Goal: Information Seeking & Learning: Learn about a topic

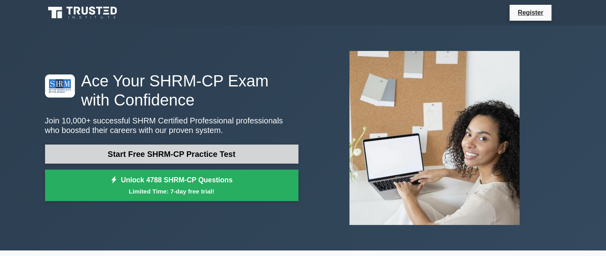
click at [207, 156] on link "Start Free SHRM-CP Practice Test" at bounding box center [171, 154] width 253 height 19
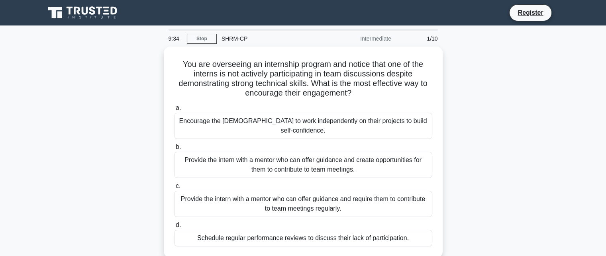
click at [111, 190] on div "You are overseeing an internship program and notice that one of the interns is …" at bounding box center [303, 157] width 526 height 221
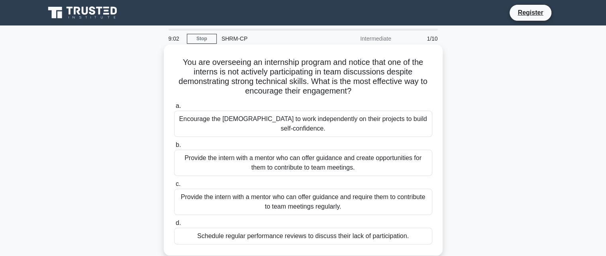
click at [309, 150] on div "Provide the intern with a mentor who can offer guidance and create opportunitie…" at bounding box center [303, 163] width 258 height 26
click at [174, 148] on input "b. Provide the intern with a mentor who can offer guidance and create opportuni…" at bounding box center [174, 145] width 0 height 5
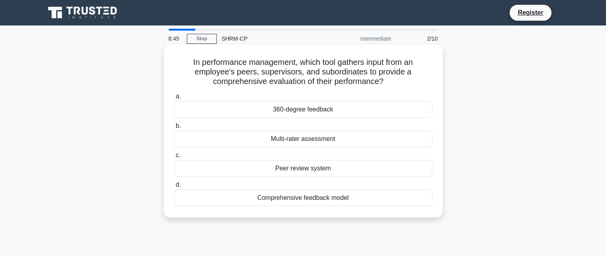
click at [289, 107] on div "360-degree feedback" at bounding box center [303, 109] width 258 height 17
click at [174, 99] on input "a. 360-degree feedback" at bounding box center [174, 96] width 0 height 5
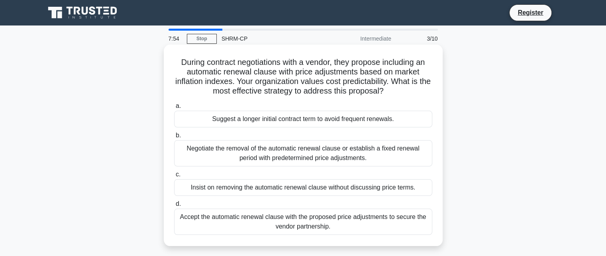
click at [294, 159] on div "Negotiate the removal of the automatic renewal clause or establish a fixed rene…" at bounding box center [303, 153] width 258 height 26
click at [174, 138] on input "b. Negotiate the removal of the automatic renewal clause or establish a fixed r…" at bounding box center [174, 135] width 0 height 5
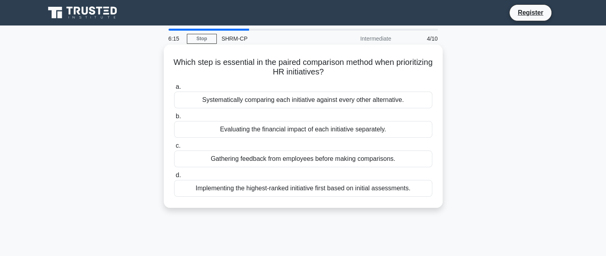
click at [305, 104] on div "Systematically comparing each initiative against every other alternative." at bounding box center [303, 100] width 258 height 17
click at [174, 90] on input "a. Systematically comparing each initiative against every other alternative." at bounding box center [174, 86] width 0 height 5
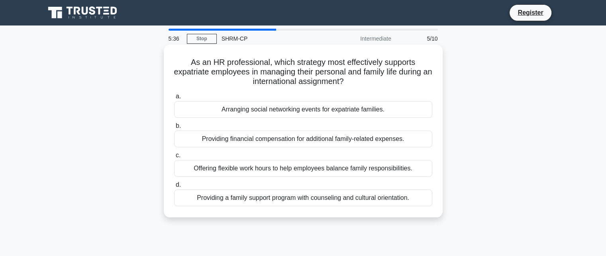
click at [311, 197] on div "Providing a family support program with counseling and cultural orientation." at bounding box center [303, 198] width 258 height 17
click at [174, 188] on input "d. Providing a family support program with counseling and cultural orientation." at bounding box center [174, 184] width 0 height 5
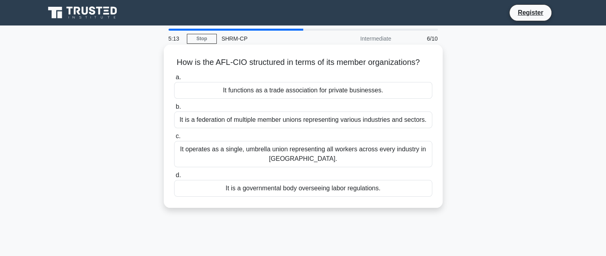
click at [331, 160] on div "It operates as a single, umbrella union representing all workers across every i…" at bounding box center [303, 154] width 258 height 26
click at [174, 139] on input "c. It operates as a single, umbrella union representing all workers across ever…" at bounding box center [174, 136] width 0 height 5
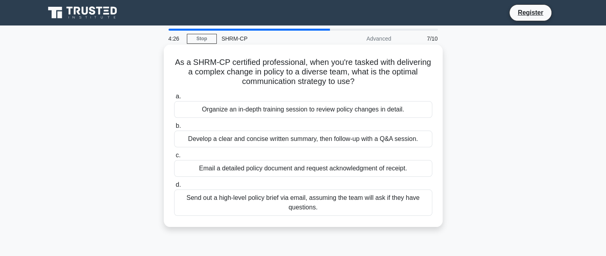
click at [326, 141] on div "Develop a clear and concise written summary, then follow-up with a Q&A session." at bounding box center [303, 139] width 258 height 17
click at [174, 129] on input "b. Develop a clear and concise written summary, then follow-up with a Q&A sessi…" at bounding box center [174, 125] width 0 height 5
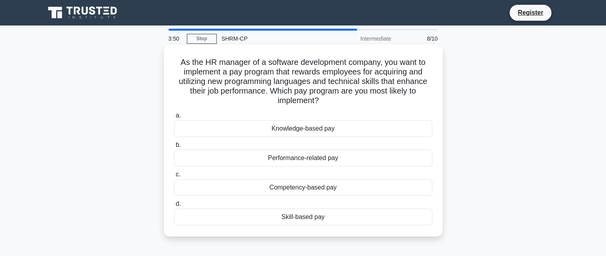
click at [304, 188] on div "Competency-based pay" at bounding box center [303, 187] width 258 height 17
click at [174, 177] on input "c. Competency-based pay" at bounding box center [174, 174] width 0 height 5
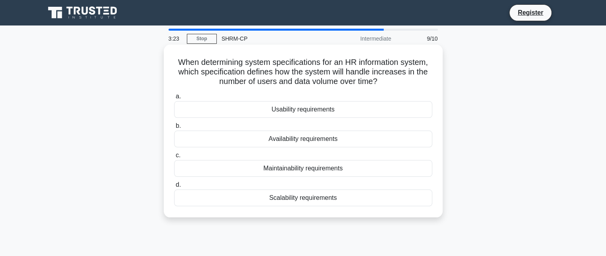
click at [304, 201] on div "Scalability requirements" at bounding box center [303, 198] width 258 height 17
click at [174, 188] on input "d. Scalability requirements" at bounding box center [174, 184] width 0 height 5
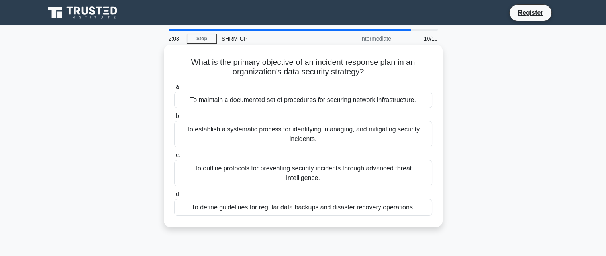
click at [315, 141] on div "To establish a systematic process for identifying, managing, and mitigating sec…" at bounding box center [303, 134] width 258 height 26
click at [174, 119] on input "b. To establish a systematic process for identifying, managing, and mitigating …" at bounding box center [174, 116] width 0 height 5
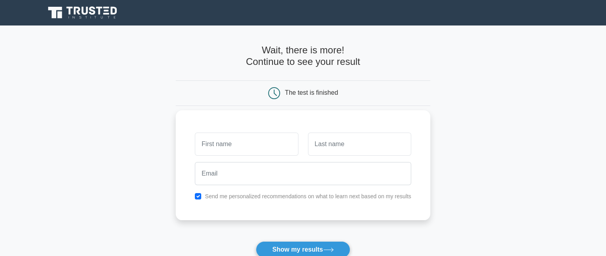
click at [261, 145] on input "text" at bounding box center [246, 144] width 103 height 23
type input "Rhea"
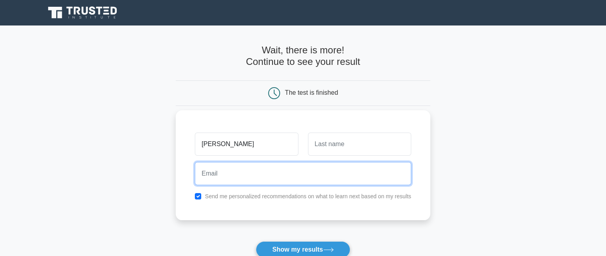
click at [248, 171] on input "email" at bounding box center [303, 173] width 216 height 23
type input "la-reina_7@hotmail.com"
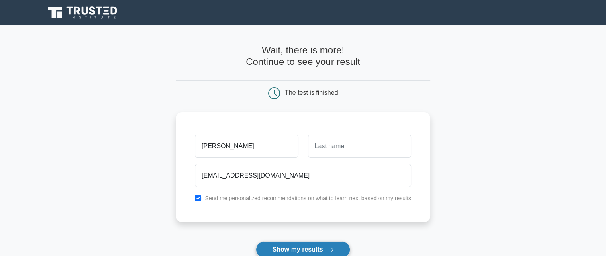
click at [304, 249] on button "Show my results" at bounding box center [303, 249] width 94 height 17
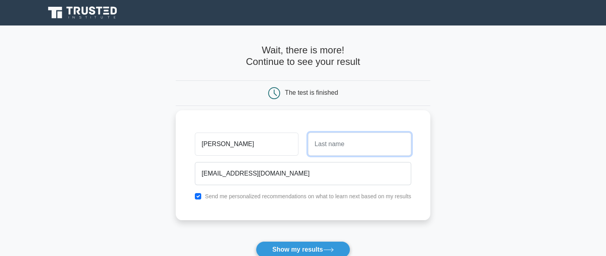
click at [338, 146] on input "text" at bounding box center [359, 144] width 103 height 23
type input "Roberts"
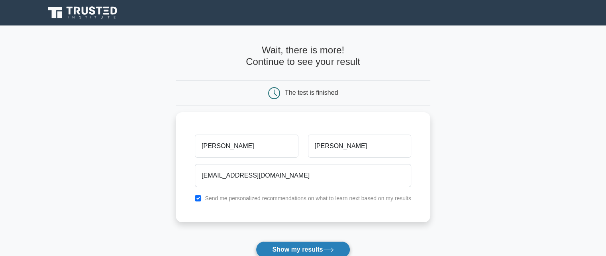
click at [279, 247] on button "Show my results" at bounding box center [303, 249] width 94 height 17
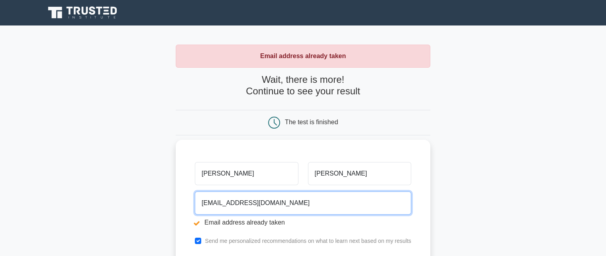
click at [307, 203] on input "la-reina_7@hotmail.com" at bounding box center [303, 202] width 216 height 23
type input "l"
type input "uwirhea868@gmail.com"
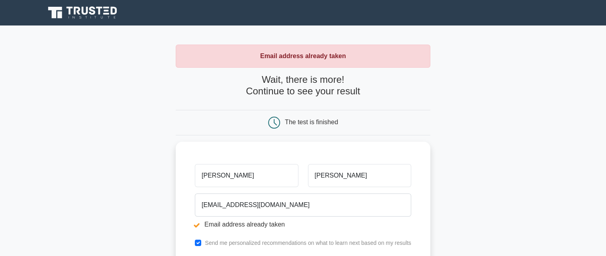
click at [479, 208] on main "Email address already taken Wait, there is more! Continue to see your result Th…" at bounding box center [303, 190] width 606 height 331
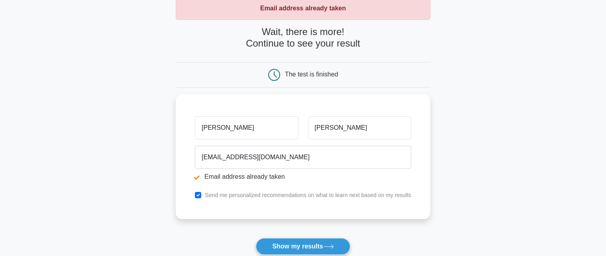
scroll to position [64, 0]
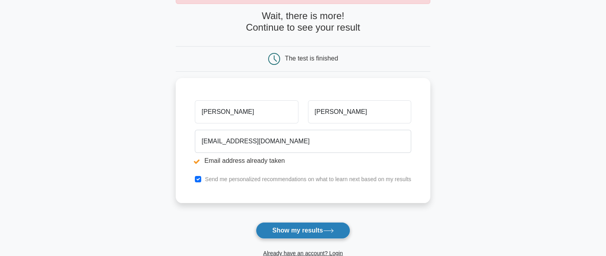
click at [287, 226] on button "Show my results" at bounding box center [303, 230] width 94 height 17
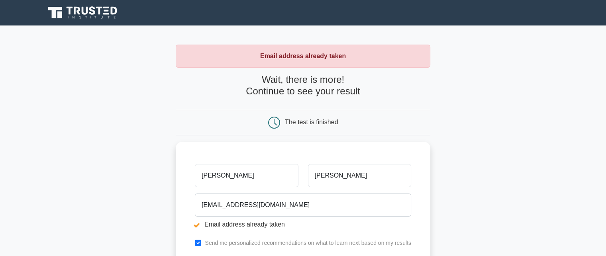
click at [158, 171] on main "Email address already taken Wait, there is more! Continue to see your result Th…" at bounding box center [303, 190] width 606 height 331
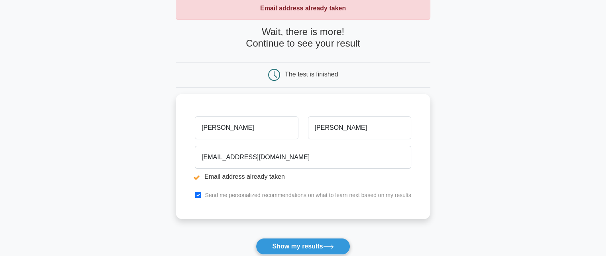
scroll to position [64, 0]
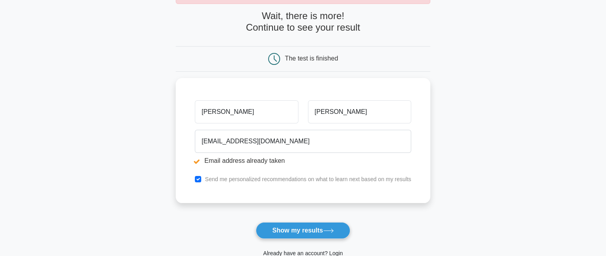
click at [279, 253] on link "Already have an account? Login" at bounding box center [303, 253] width 80 height 6
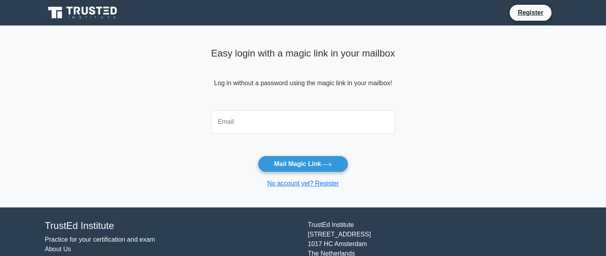
click at [254, 124] on input "email" at bounding box center [303, 121] width 184 height 23
type input "[EMAIL_ADDRESS][DOMAIN_NAME]"
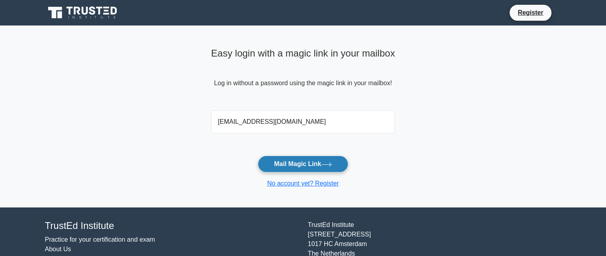
click at [272, 162] on button "Mail Magic Link" at bounding box center [303, 164] width 90 height 17
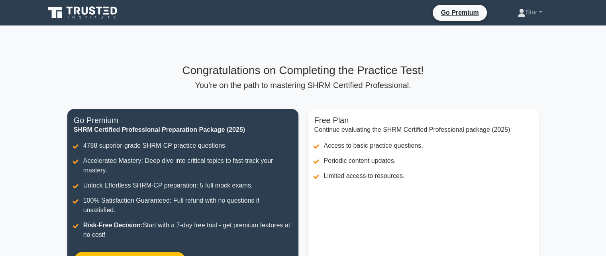
click at [479, 86] on p "You're on the path to mastering SHRM Certified Professional." at bounding box center [302, 85] width 471 height 10
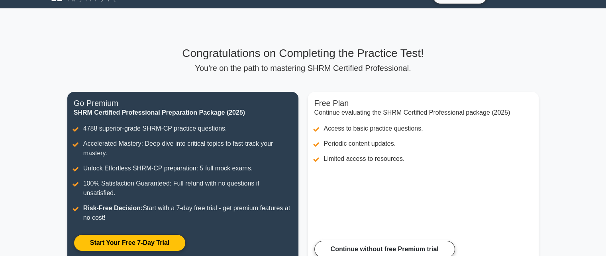
scroll to position [33, 0]
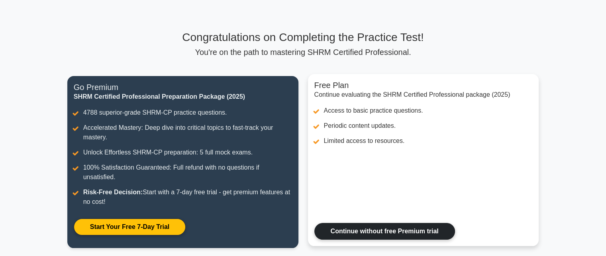
click at [364, 239] on link "Continue without free Premium trial" at bounding box center [384, 231] width 141 height 17
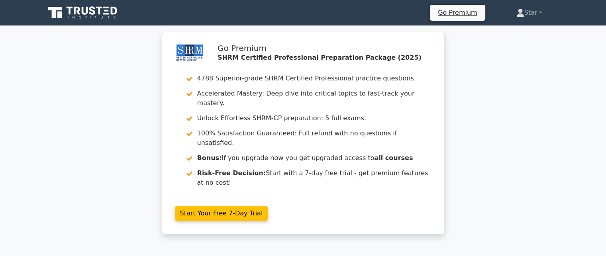
click at [483, 176] on div "Go Premium SHRM Certified Professional Preparation Package (2025) 4788 Superior…" at bounding box center [303, 137] width 606 height 211
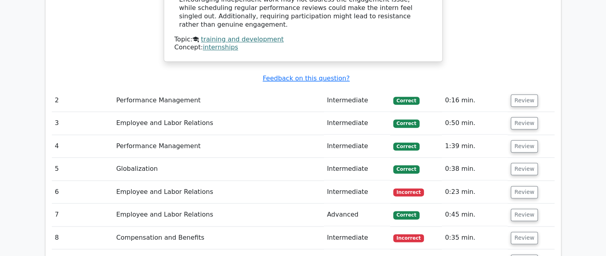
scroll to position [987, 0]
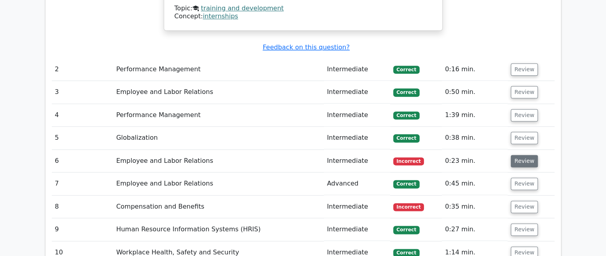
click at [517, 155] on button "Review" at bounding box center [523, 161] width 27 height 12
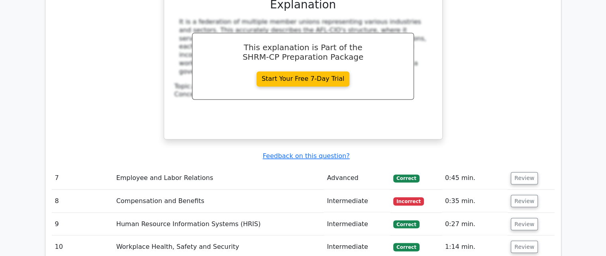
scroll to position [1338, 0]
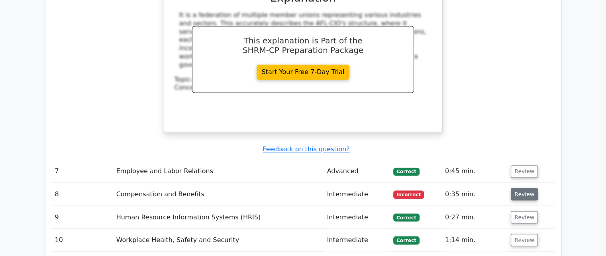
click at [519, 188] on button "Review" at bounding box center [523, 194] width 27 height 12
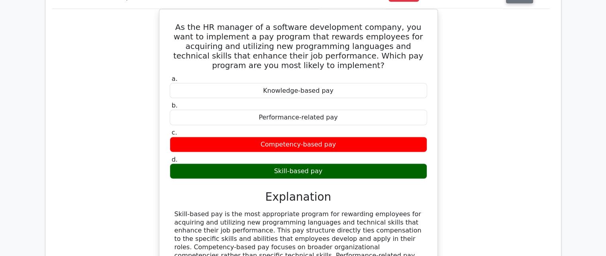
scroll to position [1545, 0]
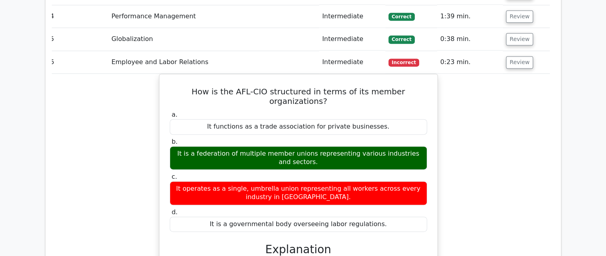
scroll to position [1067, 0]
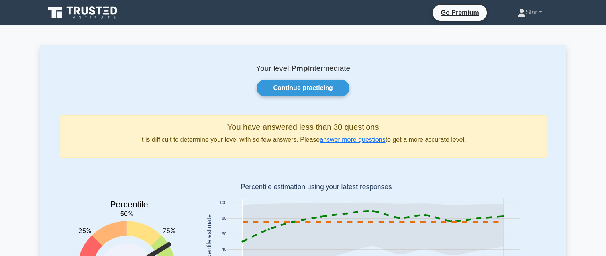
click at [71, 87] on div "Continue practicing" at bounding box center [303, 88] width 497 height 17
